Goal: Task Accomplishment & Management: Manage account settings

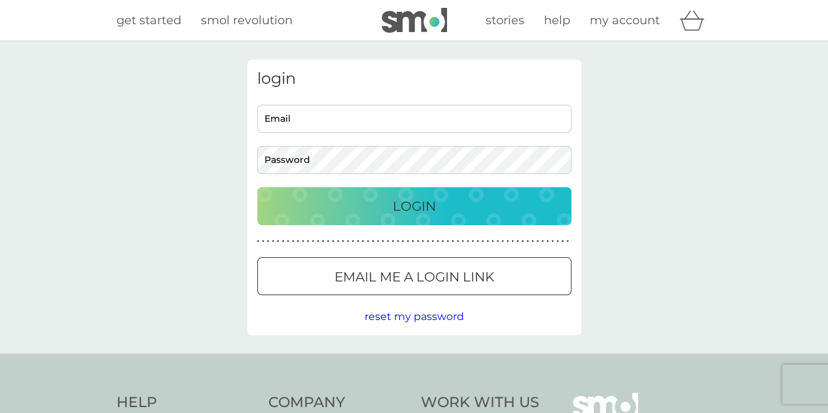
type input "[EMAIL_ADDRESS][DOMAIN_NAME]"
click at [394, 201] on p "Login" at bounding box center [414, 206] width 43 height 21
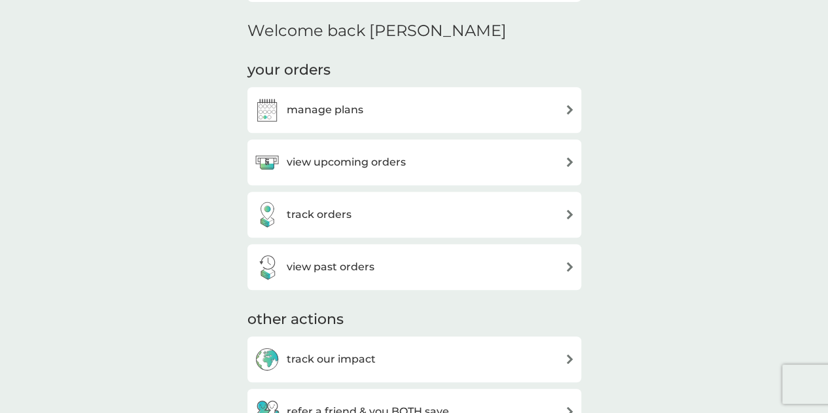
scroll to position [365, 0]
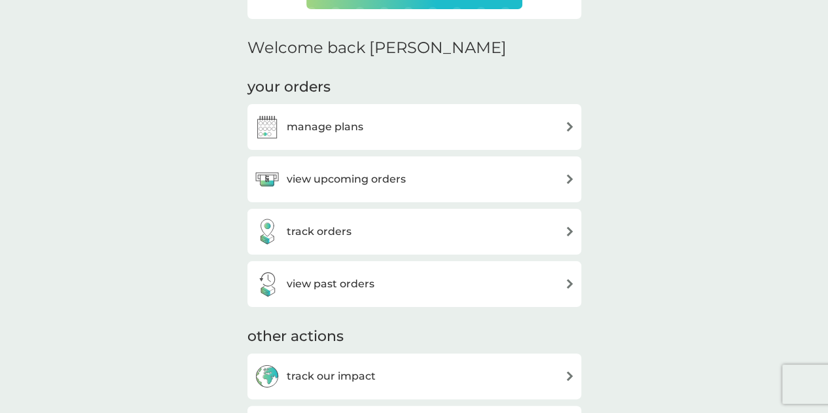
click at [453, 130] on div "manage plans" at bounding box center [414, 127] width 321 height 26
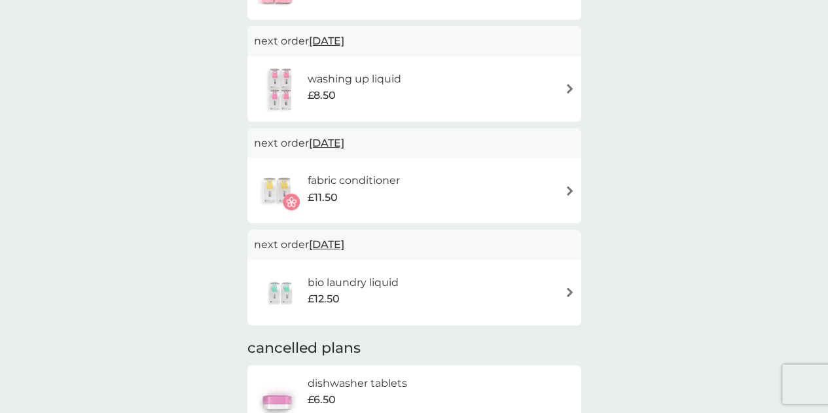
scroll to position [215, 0]
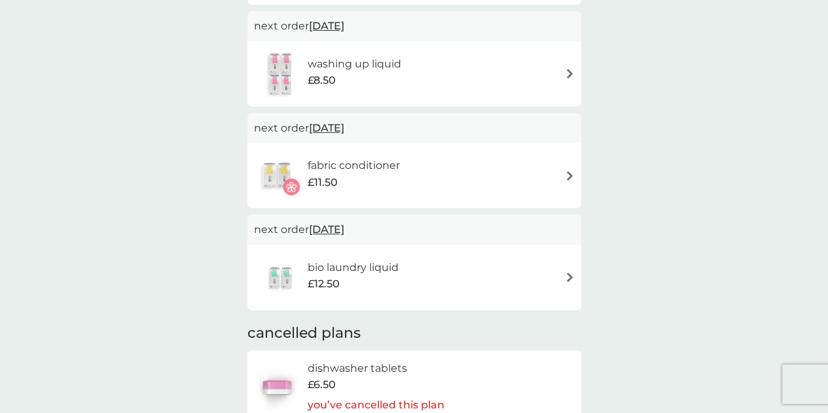
click at [378, 262] on h6 "bio laundry liquid" at bounding box center [353, 267] width 91 height 17
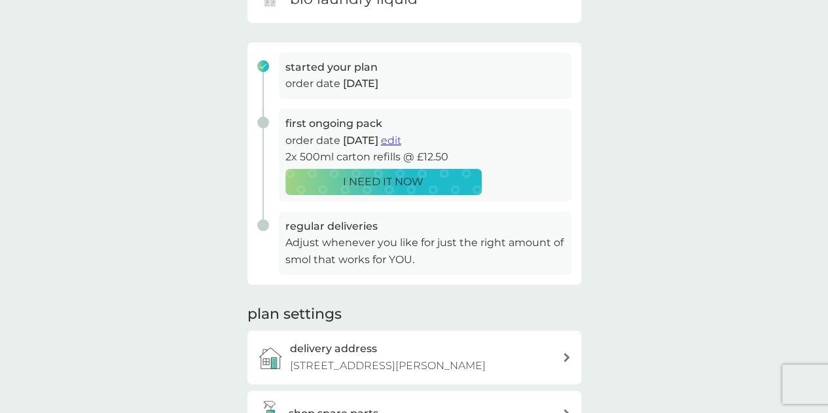
scroll to position [168, 0]
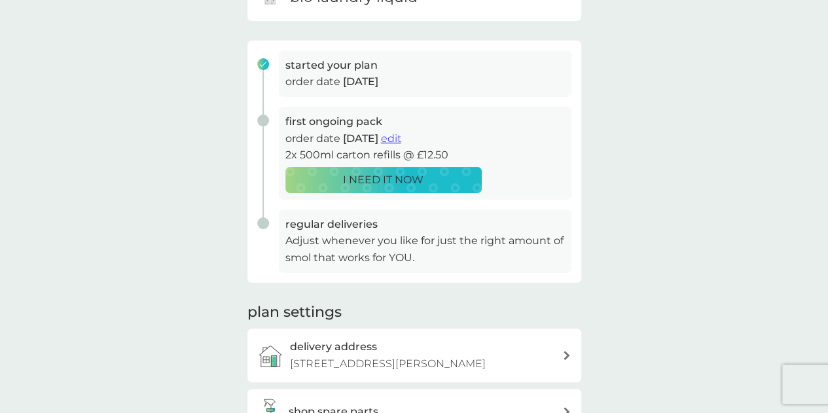
click at [401, 141] on span "edit" at bounding box center [391, 138] width 20 height 12
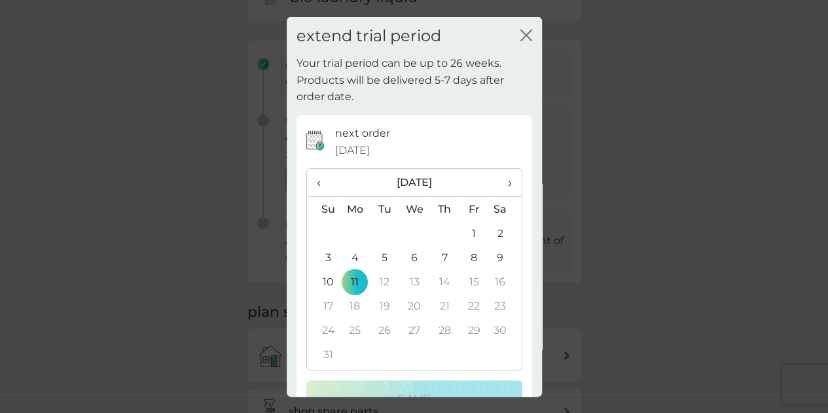
click at [523, 27] on div "extend trial period close" at bounding box center [414, 35] width 255 height 39
click at [520, 39] on icon "close" at bounding box center [526, 35] width 12 height 12
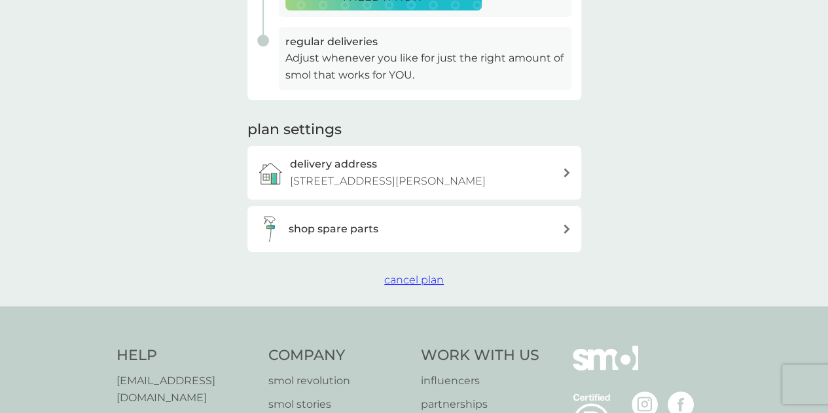
scroll to position [364, 0]
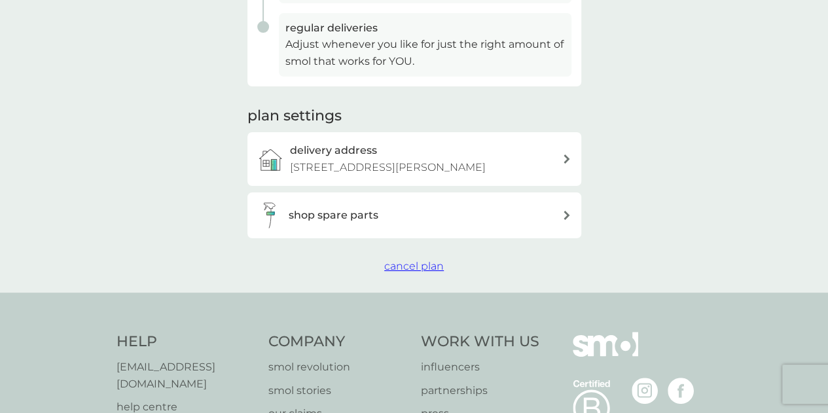
click at [398, 261] on span "cancel plan" at bounding box center [414, 266] width 60 height 12
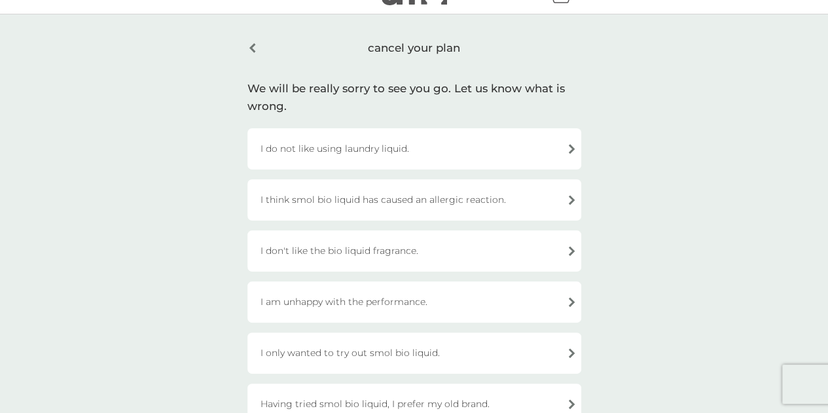
scroll to position [22, 0]
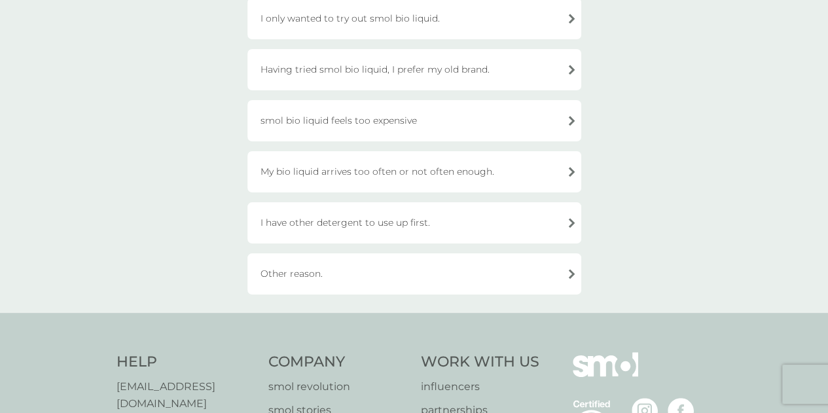
click at [421, 226] on div "I have other detergent to use up first." at bounding box center [414, 222] width 334 height 41
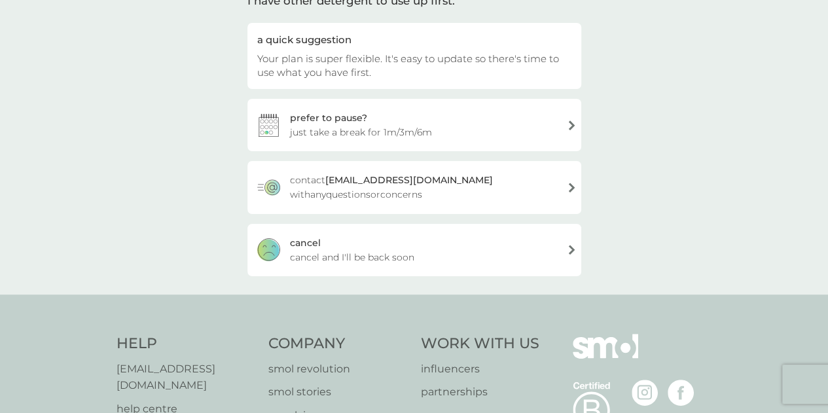
scroll to position [93, 0]
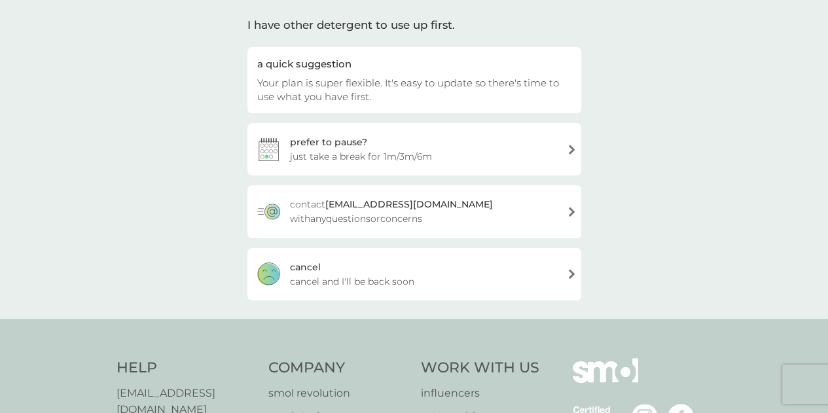
click at [339, 278] on span "cancel and I'll be back soon" at bounding box center [352, 281] width 124 height 14
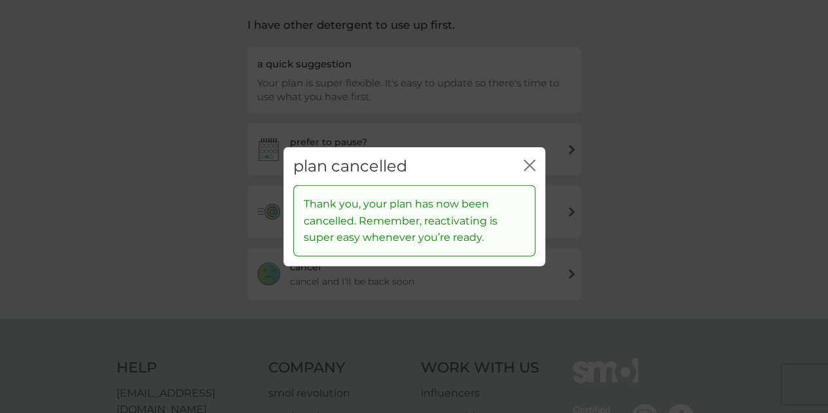
click at [533, 163] on icon "close" at bounding box center [530, 165] width 12 height 12
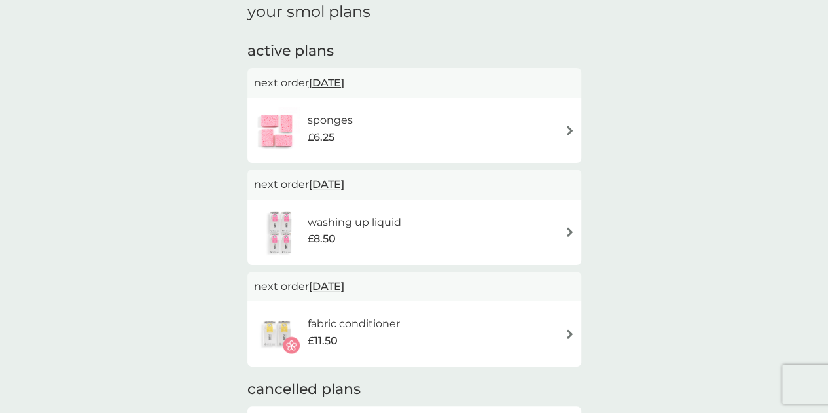
scroll to position [51, 0]
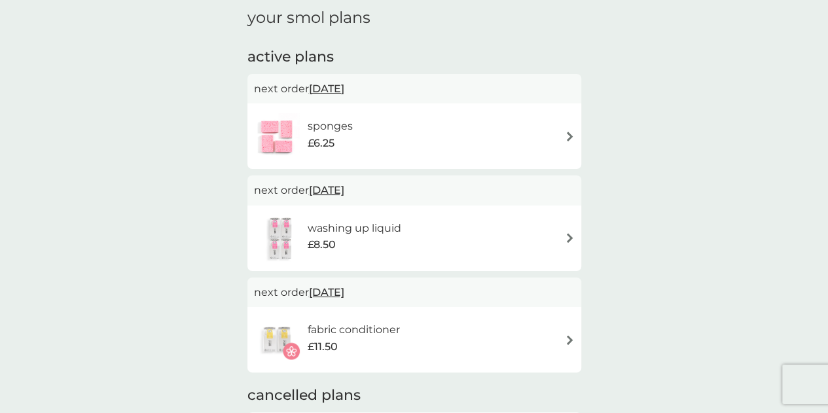
click at [386, 130] on div "sponges £6.25" at bounding box center [414, 136] width 321 height 46
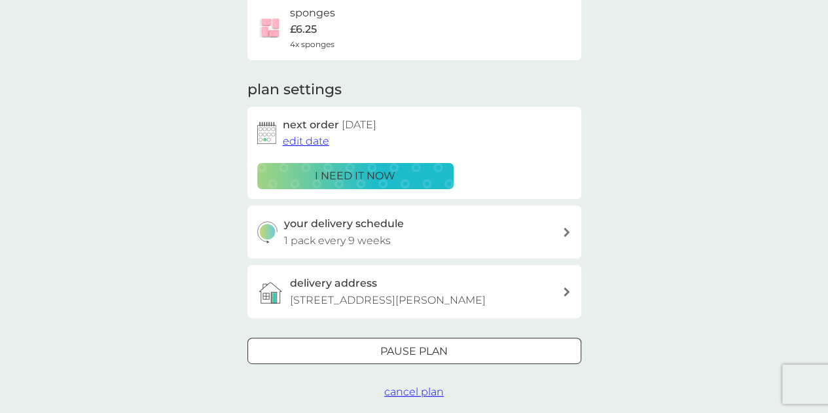
scroll to position [119, 0]
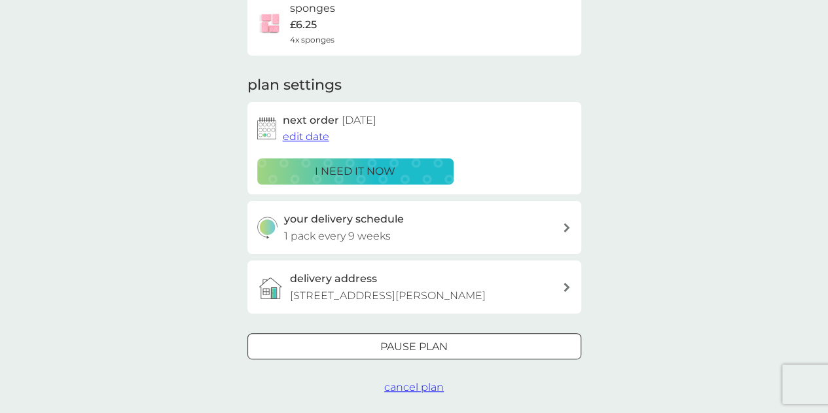
click at [410, 391] on span "cancel plan" at bounding box center [414, 387] width 60 height 12
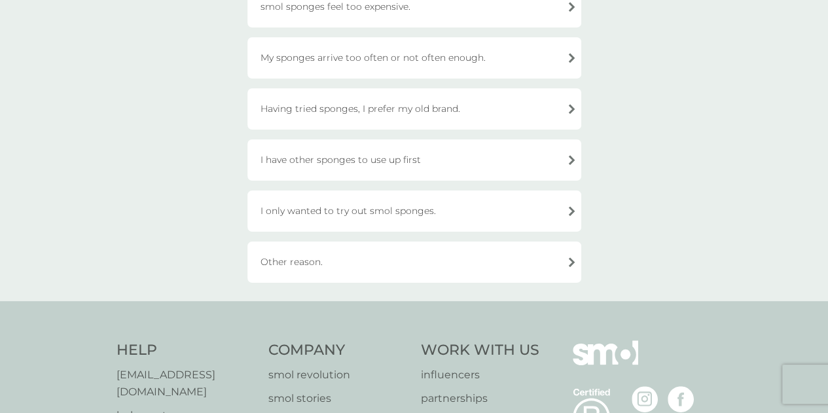
scroll to position [231, 0]
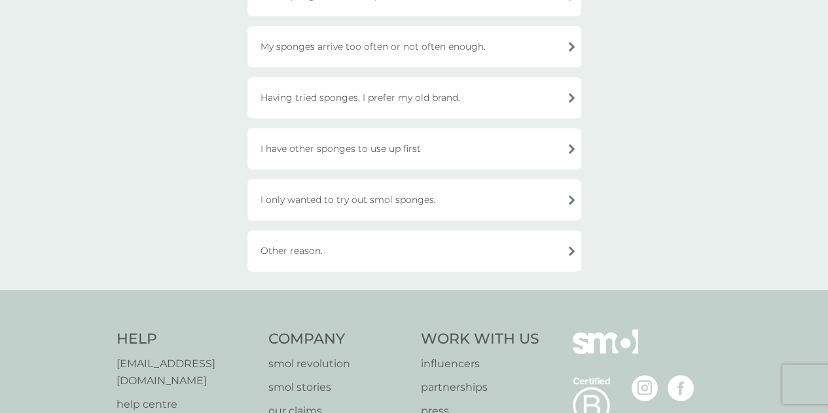
click at [402, 249] on div "Other reason." at bounding box center [414, 250] width 334 height 41
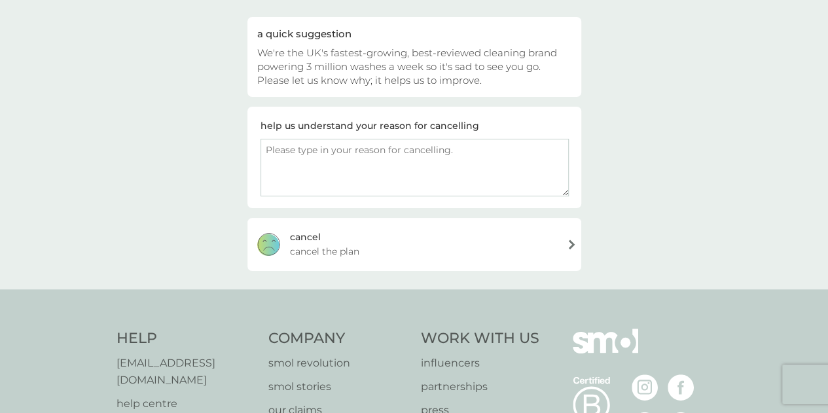
scroll to position [117, 0]
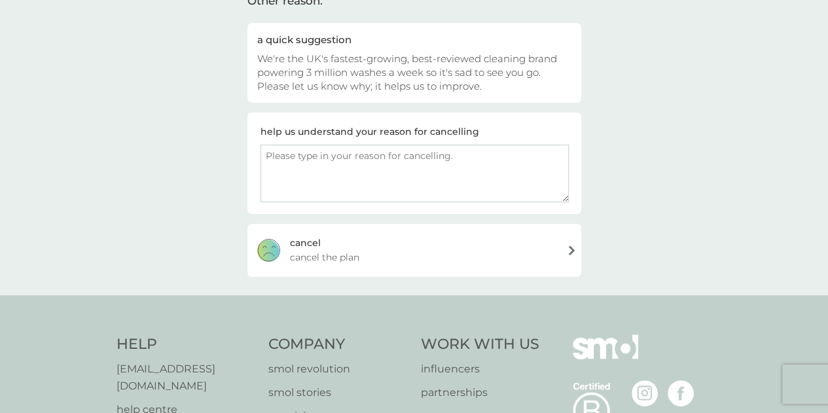
click at [420, 255] on div "cancel cancel the plan" at bounding box center [414, 250] width 334 height 52
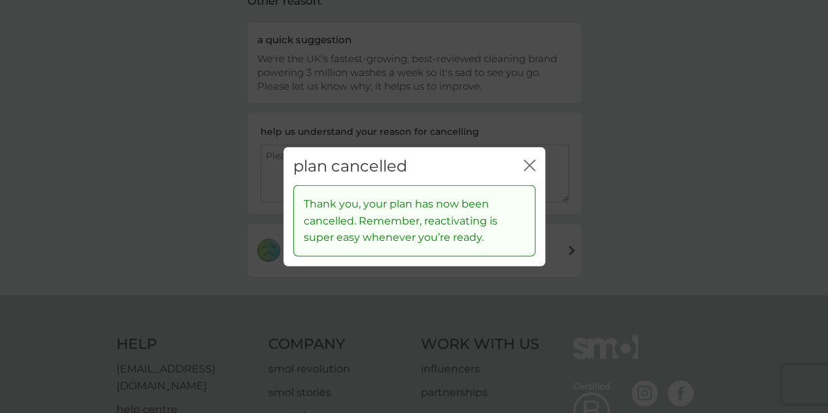
scroll to position [0, 0]
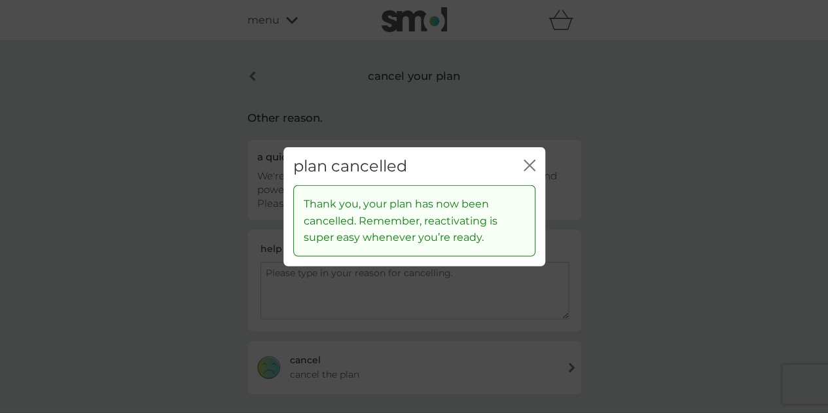
click at [524, 166] on icon "close" at bounding box center [530, 165] width 12 height 12
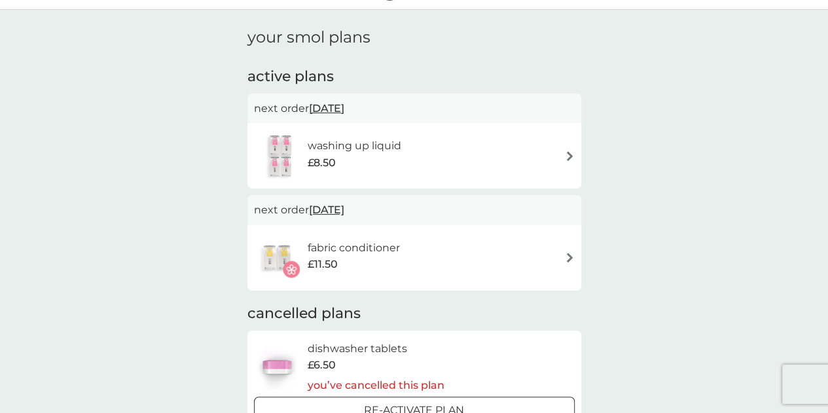
scroll to position [121, 0]
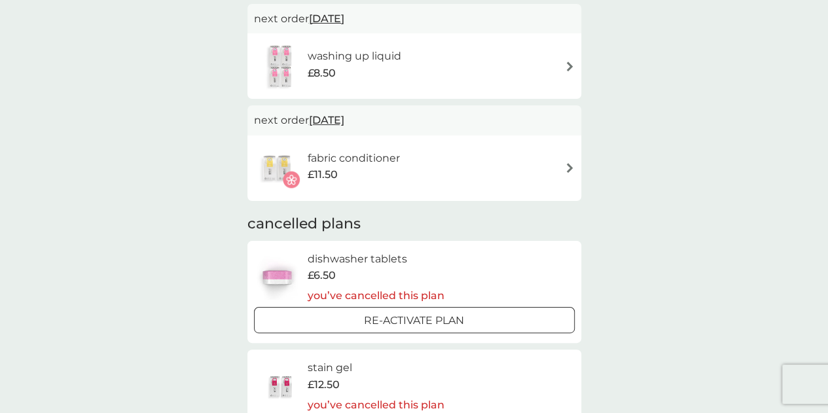
click at [424, 157] on div "fabric conditioner £11.50" at bounding box center [414, 168] width 321 height 46
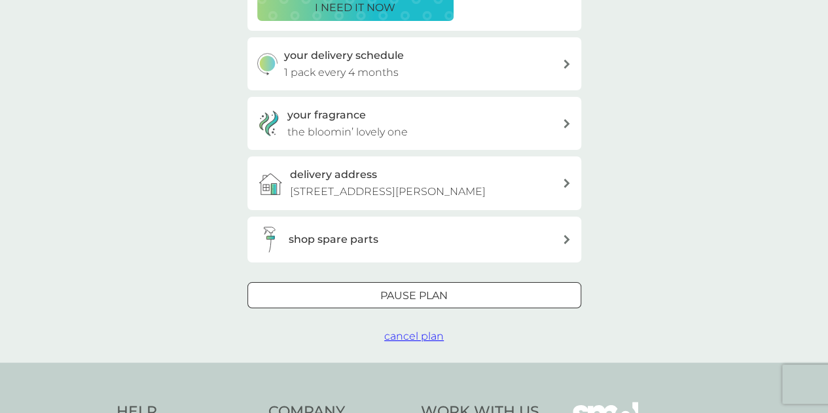
scroll to position [285, 0]
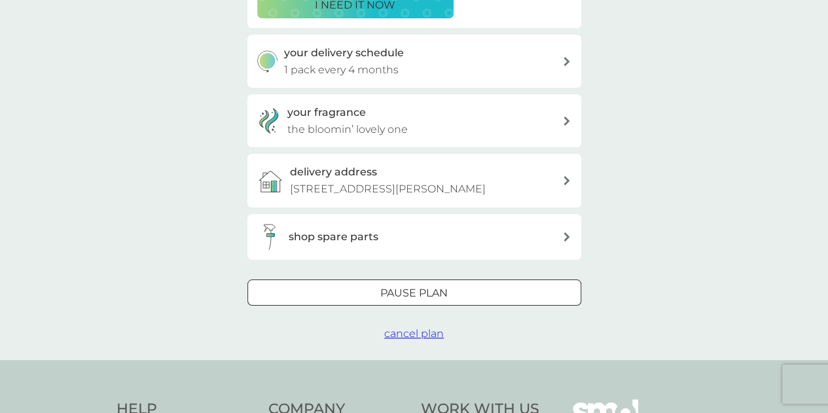
click at [416, 332] on span "cancel plan" at bounding box center [414, 333] width 60 height 12
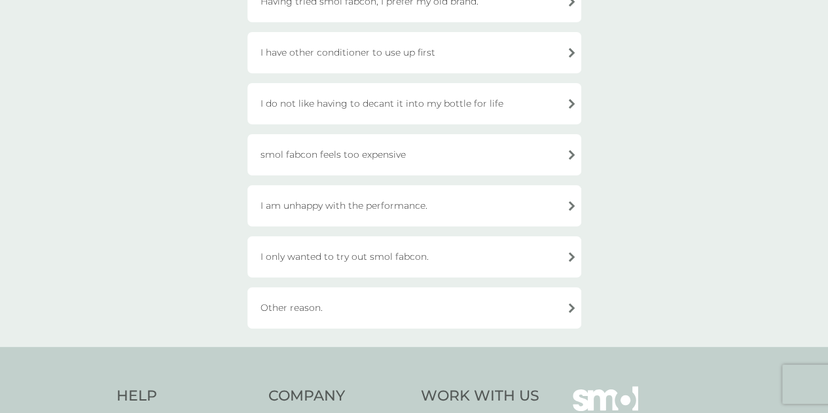
click at [344, 304] on div "Other reason." at bounding box center [414, 307] width 334 height 41
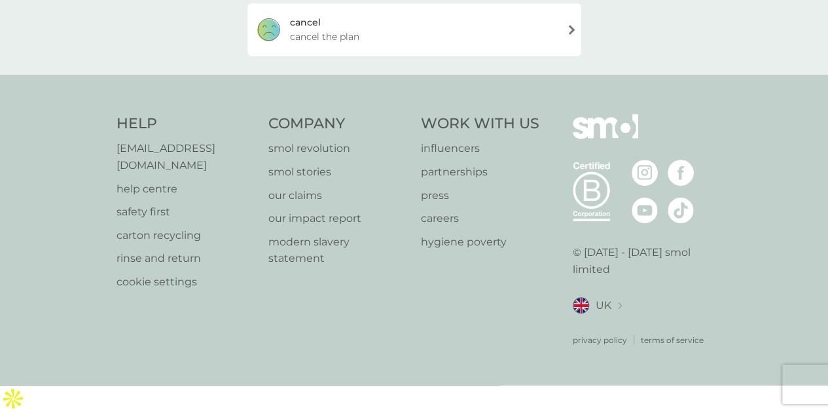
scroll to position [289, 0]
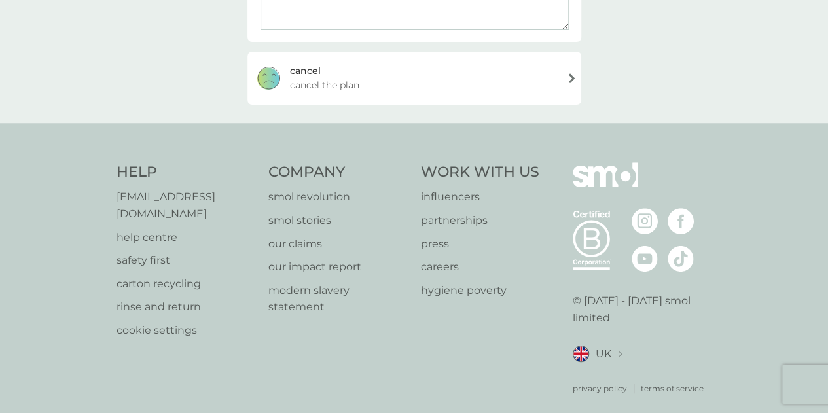
click at [352, 79] on span "cancel the plan" at bounding box center [324, 85] width 69 height 14
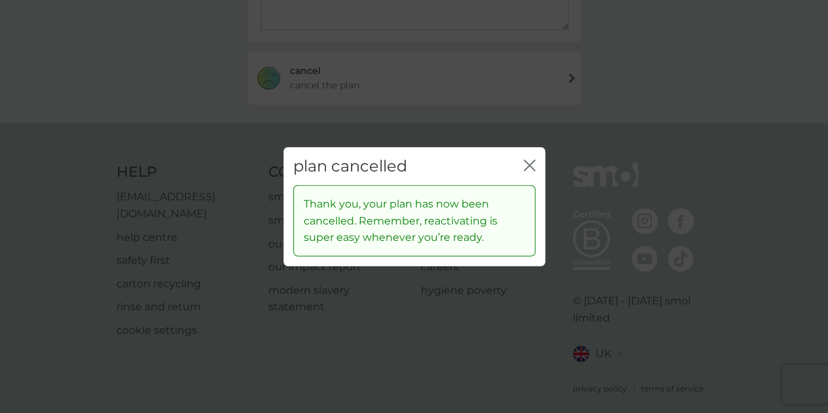
click at [529, 163] on icon "close" at bounding box center [530, 165] width 12 height 12
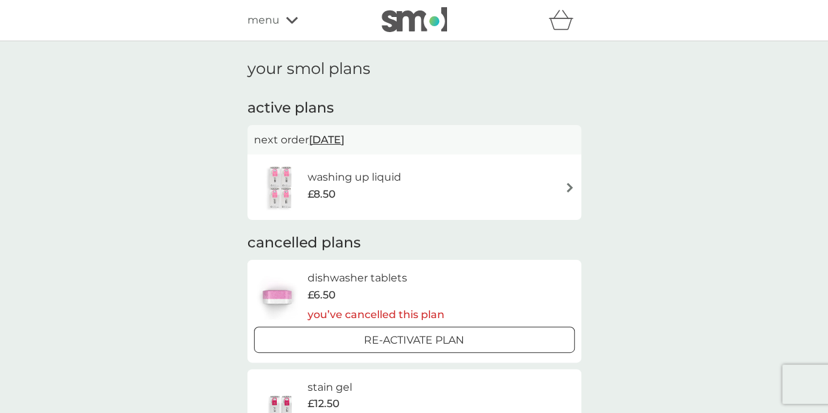
click at [436, 185] on div "washing up liquid £8.50" at bounding box center [414, 187] width 321 height 46
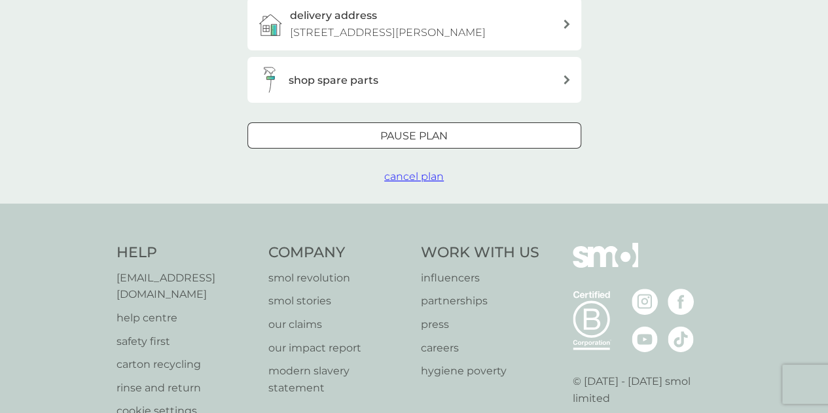
scroll to position [467, 0]
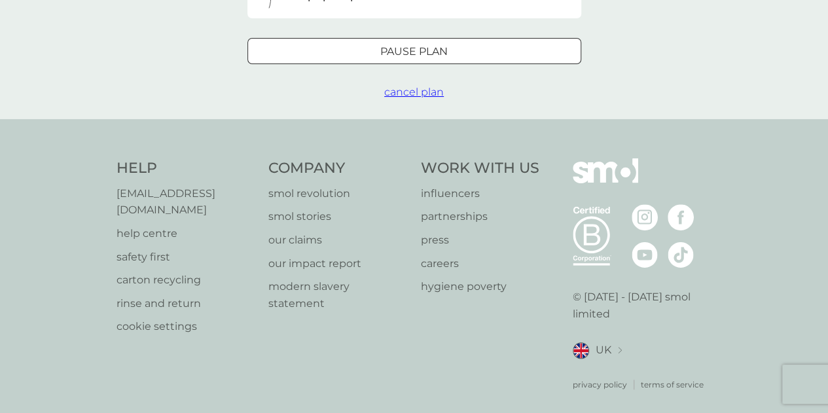
click at [409, 84] on button "cancel plan" at bounding box center [414, 92] width 60 height 17
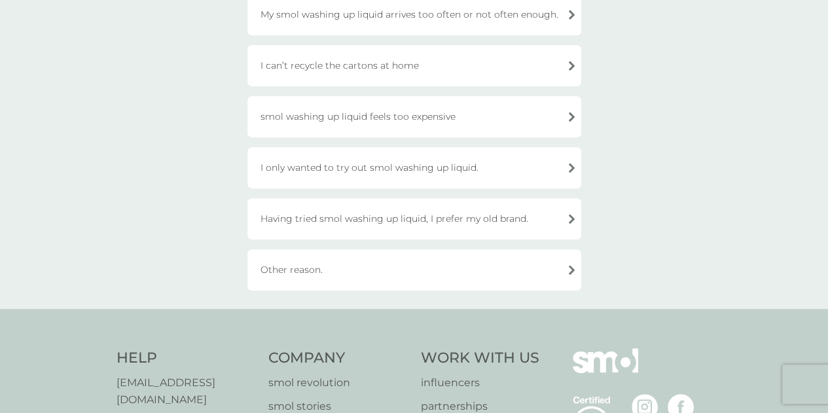
click at [364, 260] on div "Other reason." at bounding box center [414, 269] width 334 height 41
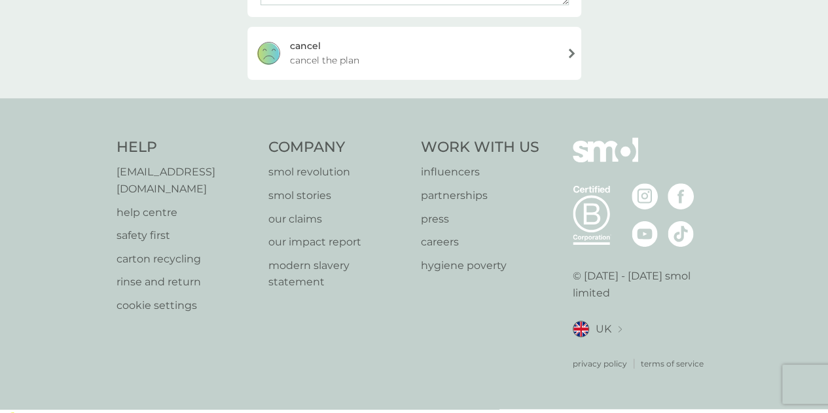
scroll to position [289, 0]
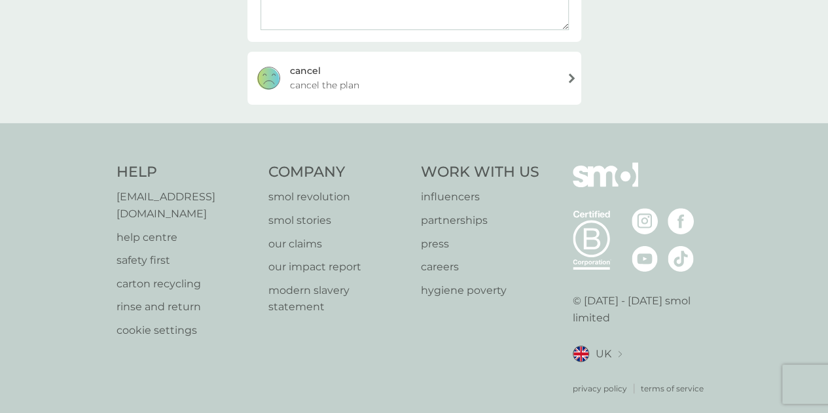
click at [361, 88] on div "cancel cancel the plan" at bounding box center [414, 78] width 334 height 52
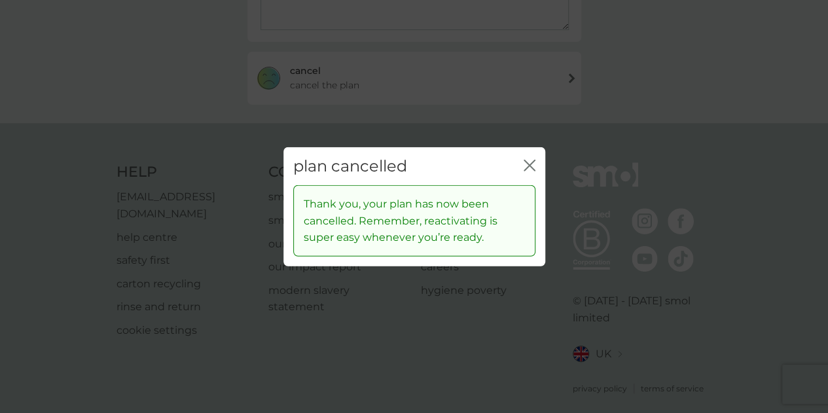
click at [526, 159] on icon "close" at bounding box center [530, 165] width 12 height 12
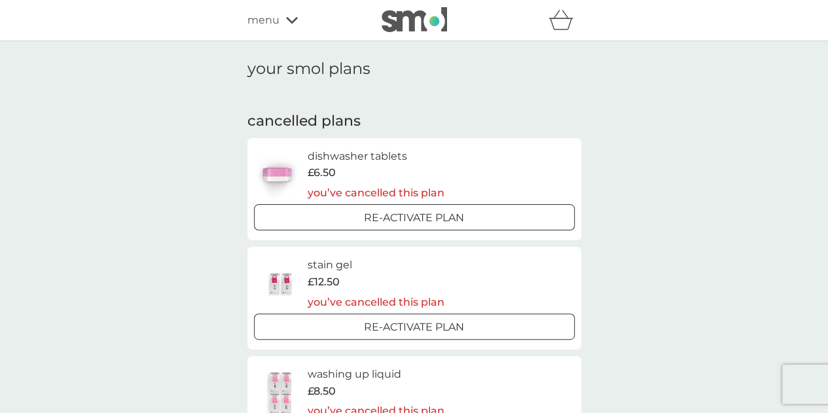
click at [267, 23] on span "menu" at bounding box center [263, 20] width 32 height 17
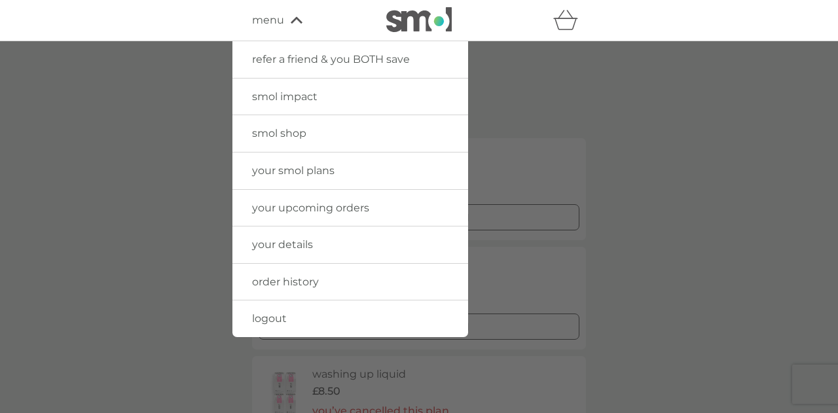
click at [286, 285] on span "order history" at bounding box center [285, 282] width 67 height 12
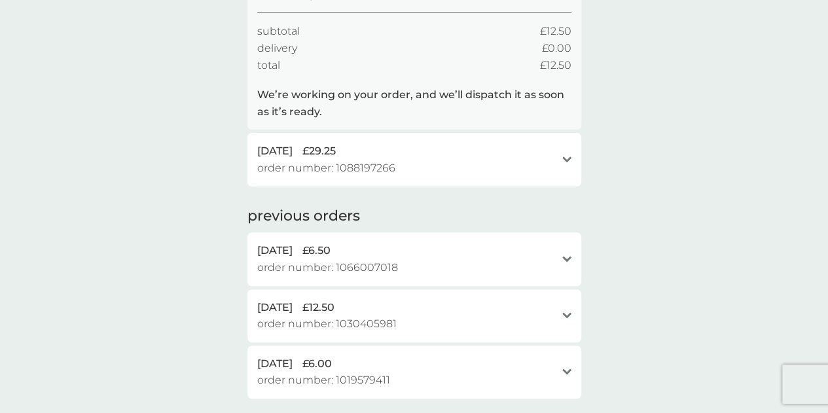
scroll to position [211, 0]
